Goal: Transaction & Acquisition: Book appointment/travel/reservation

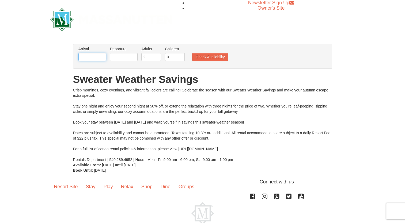
click at [92, 61] on input "text" at bounding box center [93, 57] width 28 height 8
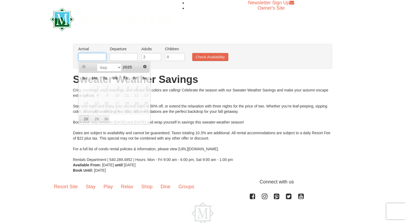
drag, startPoint x: 220, startPoint y: 76, endPoint x: 87, endPoint y: 57, distance: 134.3
click at [87, 57] on input "text" at bounding box center [93, 57] width 28 height 8
click at [68, 57] on div "× From: To: Adults: 2 Children: 0 Change Arrival Please format dates MM/DD/YYYY…" at bounding box center [203, 108] width 270 height 129
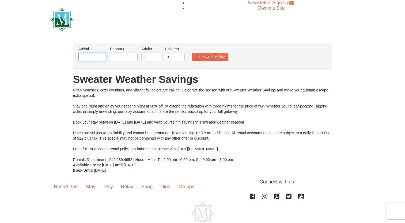
click at [91, 55] on input "text" at bounding box center [93, 57] width 28 height 8
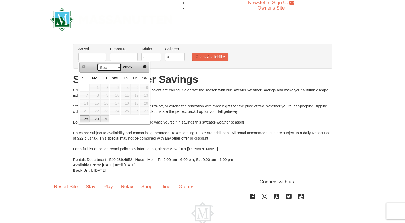
click at [116, 67] on select "Sep Oct" at bounding box center [109, 68] width 25 height 8
click at [147, 88] on link "4" at bounding box center [144, 88] width 9 height 8
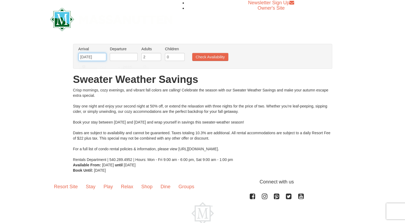
click at [98, 55] on input "[DATE]" at bounding box center [93, 57] width 28 height 8
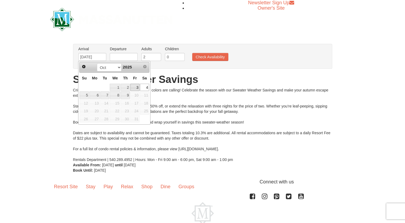
click at [135, 87] on link "3" at bounding box center [134, 88] width 9 height 8
type input "[DATE]"
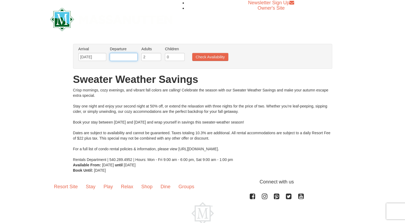
click at [126, 57] on input "text" at bounding box center [124, 57] width 28 height 8
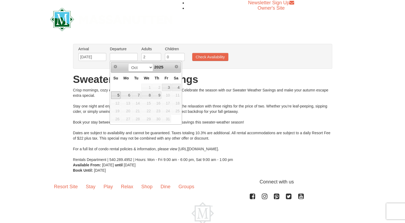
click at [116, 95] on link "5" at bounding box center [115, 96] width 9 height 8
type input "[DATE]"
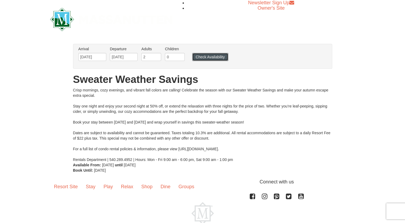
click at [211, 58] on button "Check Availability" at bounding box center [210, 57] width 36 height 8
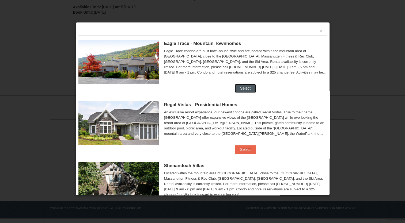
click at [247, 86] on button "Select" at bounding box center [245, 88] width 21 height 9
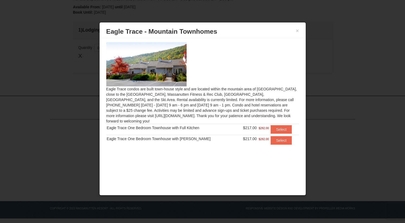
drag, startPoint x: 297, startPoint y: 29, endPoint x: 275, endPoint y: 38, distance: 24.2
drag, startPoint x: 275, startPoint y: 38, endPoint x: 255, endPoint y: 35, distance: 19.9
drag, startPoint x: 255, startPoint y: 35, endPoint x: 302, endPoint y: 20, distance: 49.4
click at [302, 20] on div at bounding box center [202, 111] width 405 height 223
click at [297, 31] on button "×" at bounding box center [297, 30] width 3 height 5
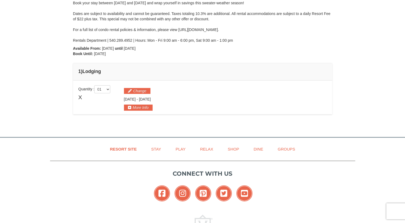
scroll to position [106, 0]
click at [138, 110] on button "More Info" at bounding box center [138, 108] width 29 height 6
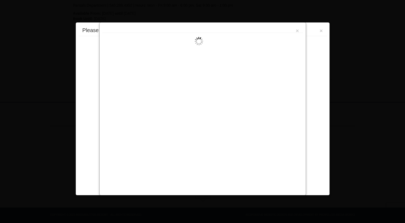
scroll to position [148, 0]
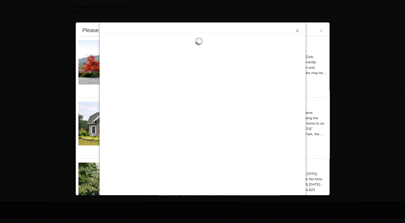
click at [298, 31] on button "×" at bounding box center [297, 30] width 3 height 5
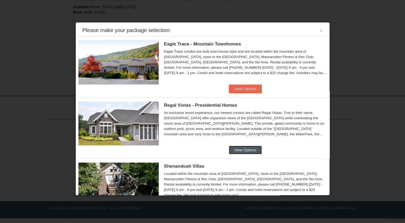
click at [246, 148] on button "View Options" at bounding box center [245, 150] width 33 height 9
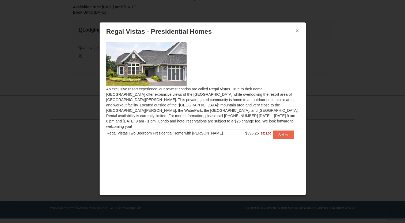
click at [297, 32] on button "×" at bounding box center [297, 30] width 3 height 5
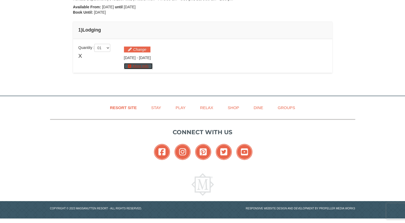
click at [137, 68] on button "More Info" at bounding box center [138, 66] width 29 height 6
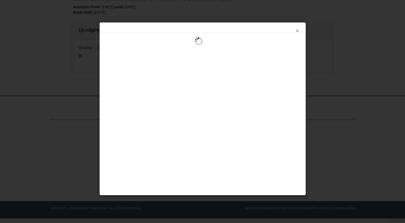
drag, startPoint x: 295, startPoint y: 31, endPoint x: 298, endPoint y: 31, distance: 2.9
click at [298, 31] on button "×" at bounding box center [297, 30] width 3 height 5
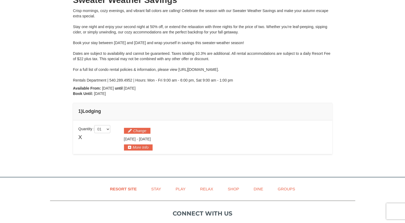
scroll to position [70, 0]
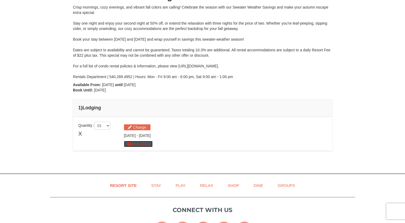
click at [127, 145] on button "More Info" at bounding box center [138, 144] width 29 height 6
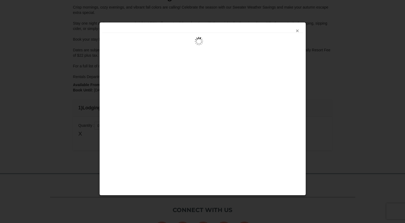
click at [299, 31] on button "×" at bounding box center [297, 30] width 3 height 5
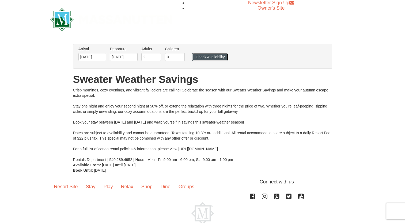
click at [222, 57] on button "Check Availability" at bounding box center [210, 57] width 36 height 8
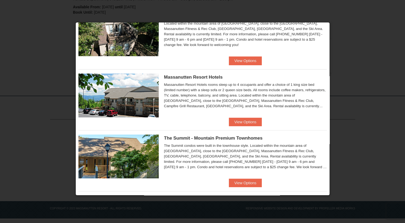
scroll to position [152, 0]
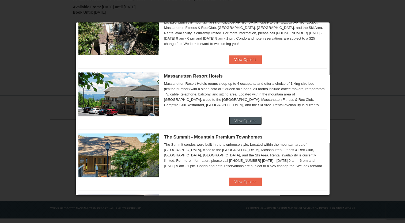
click at [243, 123] on button "View Options" at bounding box center [245, 121] width 33 height 9
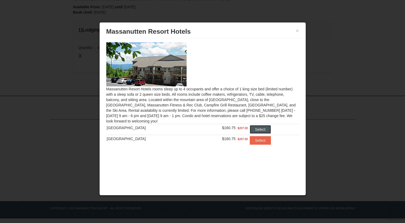
click at [258, 129] on button "Select" at bounding box center [260, 129] width 21 height 9
